Goal: Navigation & Orientation: Find specific page/section

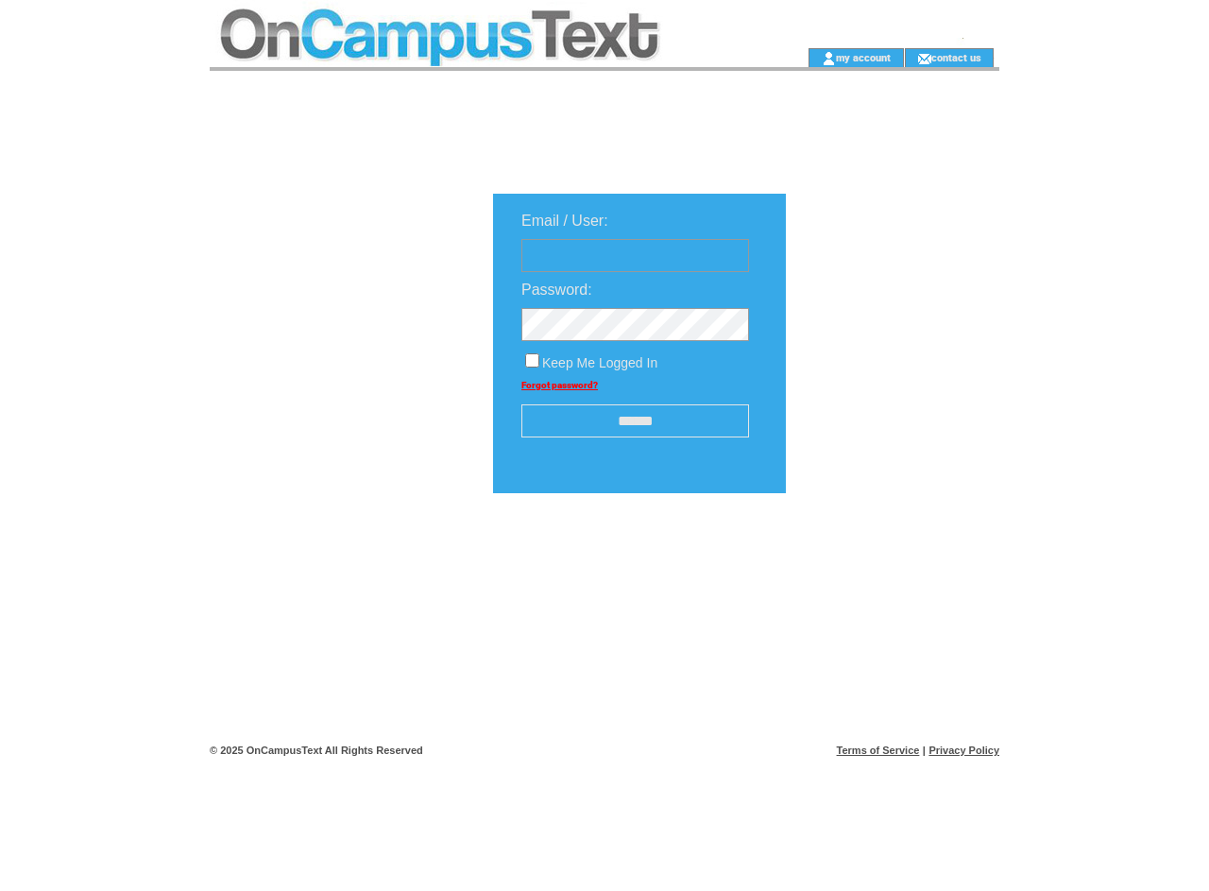
click at [478, 24] on td at bounding box center [479, 24] width 538 height 48
click at [478, 58] on td at bounding box center [479, 57] width 538 height 19
click at [777, 58] on td at bounding box center [777, 57] width 60 height 19
click at [864, 57] on link "my account" at bounding box center [863, 57] width 55 height 12
click at [957, 57] on link "contact us" at bounding box center [957, 57] width 50 height 12
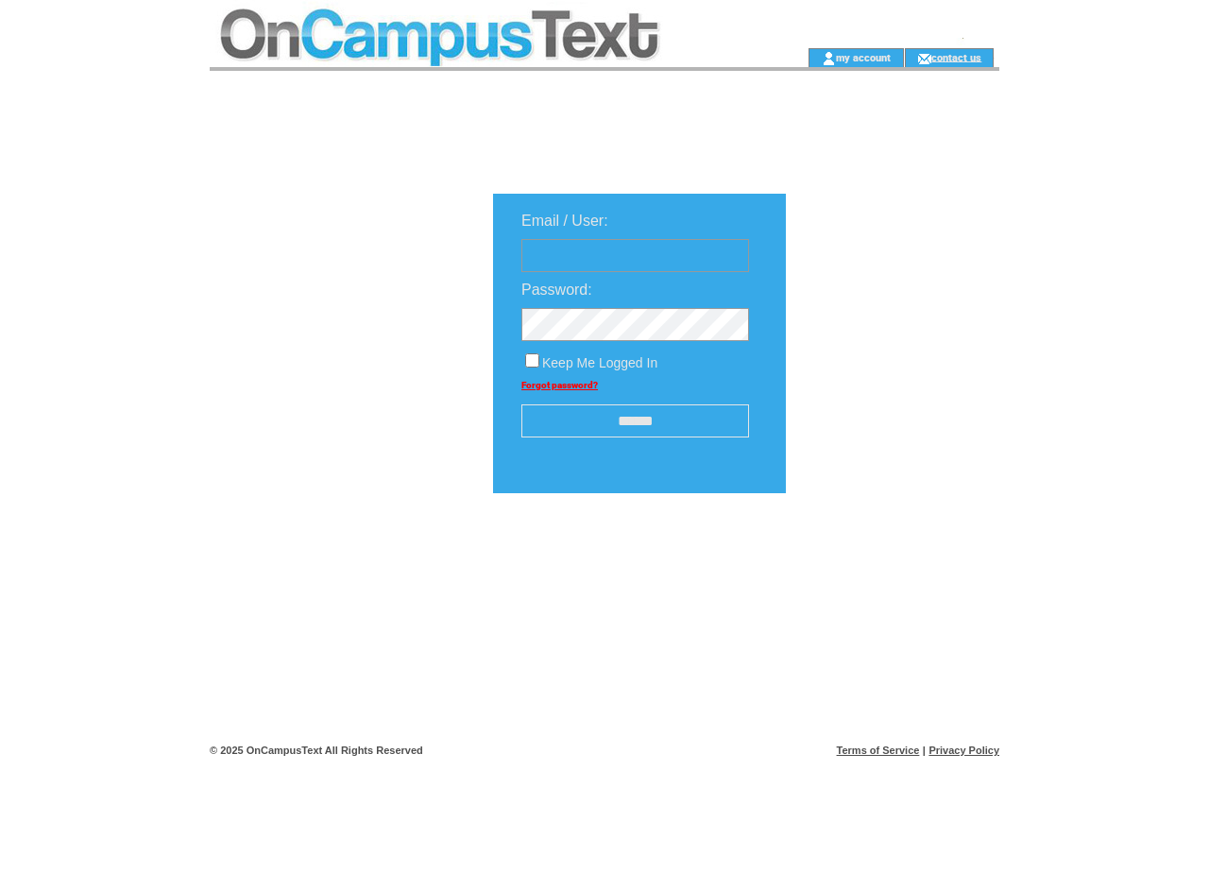
click at [635, 422] on input "******" at bounding box center [636, 420] width 228 height 33
click at [888, 559] on img at bounding box center [888, 552] width 94 height 24
click at [879, 750] on link "Terms of Service" at bounding box center [878, 750] width 83 height 11
click at [964, 750] on link "Privacy Policy" at bounding box center [964, 750] width 71 height 11
